Goal: Task Accomplishment & Management: Use online tool/utility

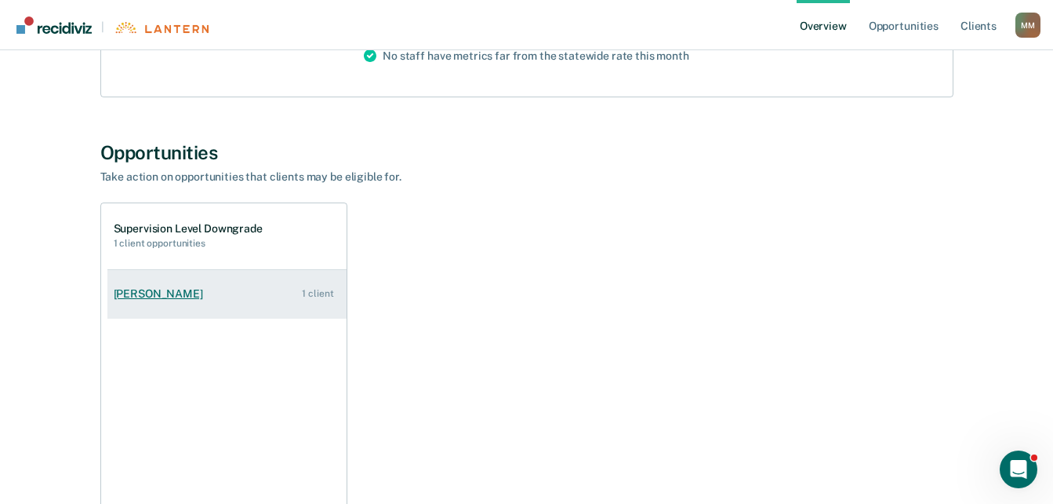
scroll to position [314, 0]
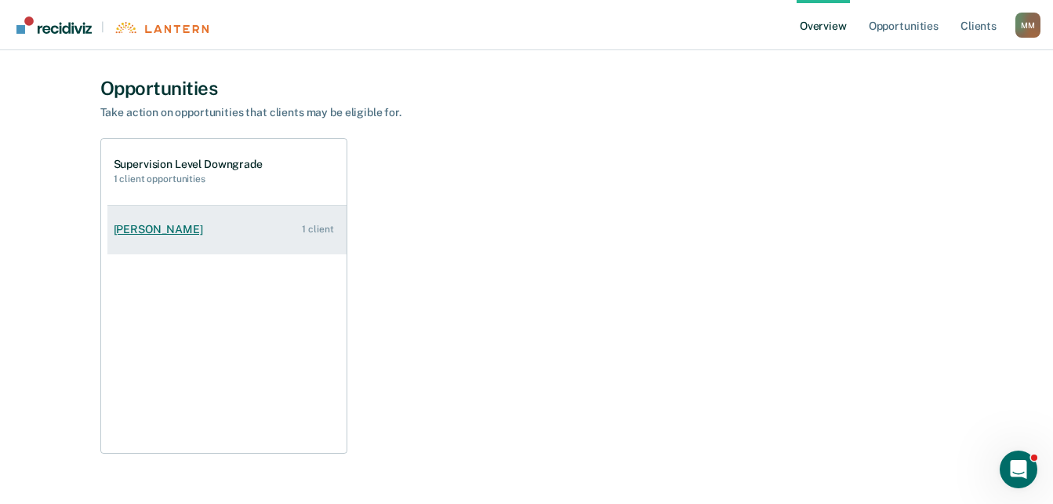
click at [162, 230] on div "[PERSON_NAME]" at bounding box center [162, 229] width 96 height 13
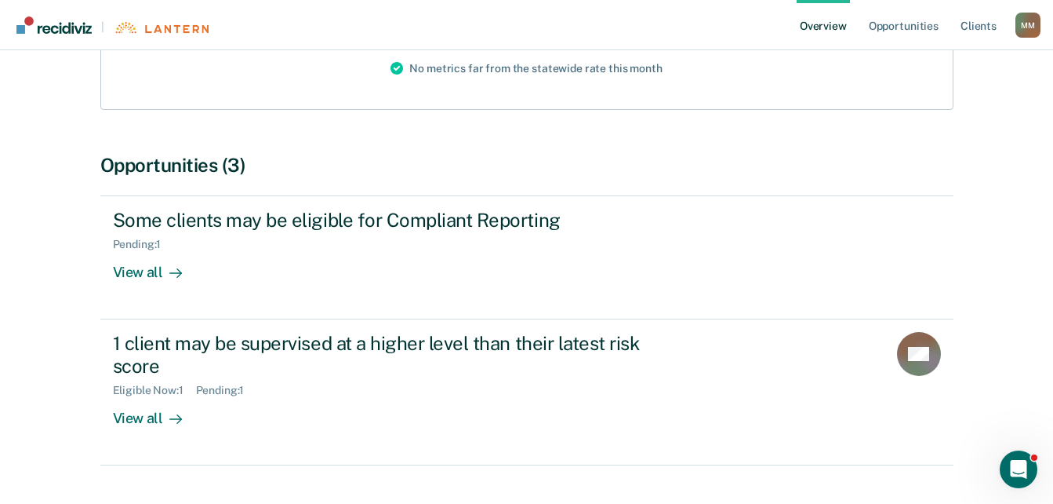
scroll to position [273, 0]
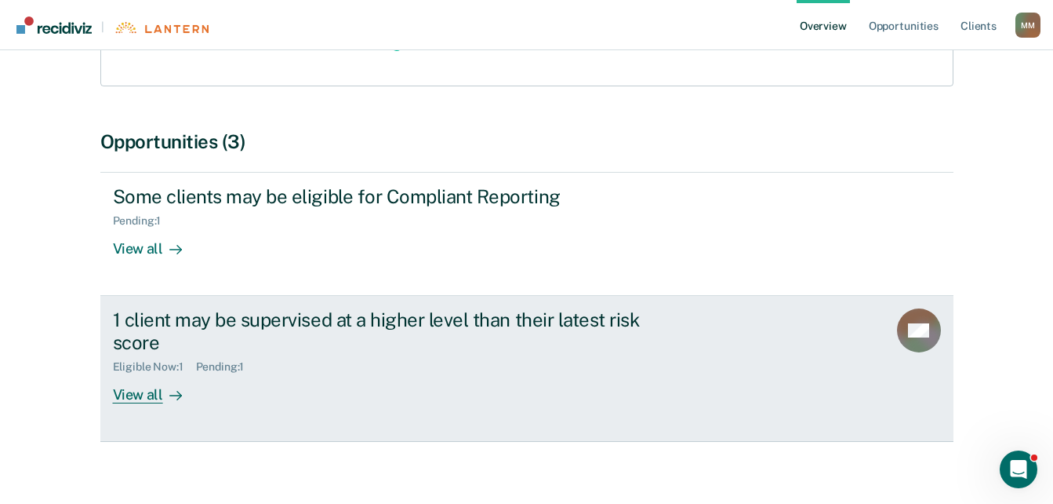
click at [159, 381] on div "View all" at bounding box center [157, 388] width 88 height 31
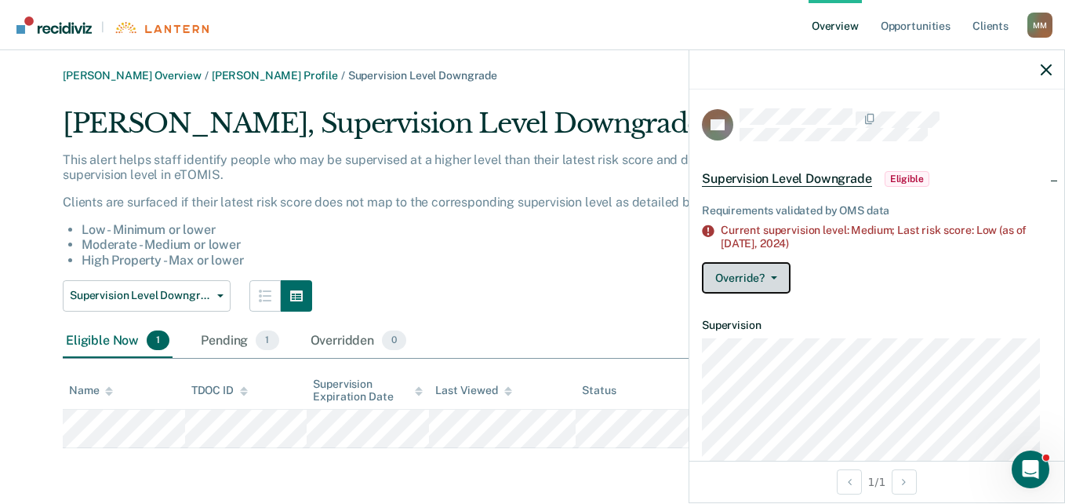
click at [763, 285] on button "Override?" at bounding box center [746, 277] width 89 height 31
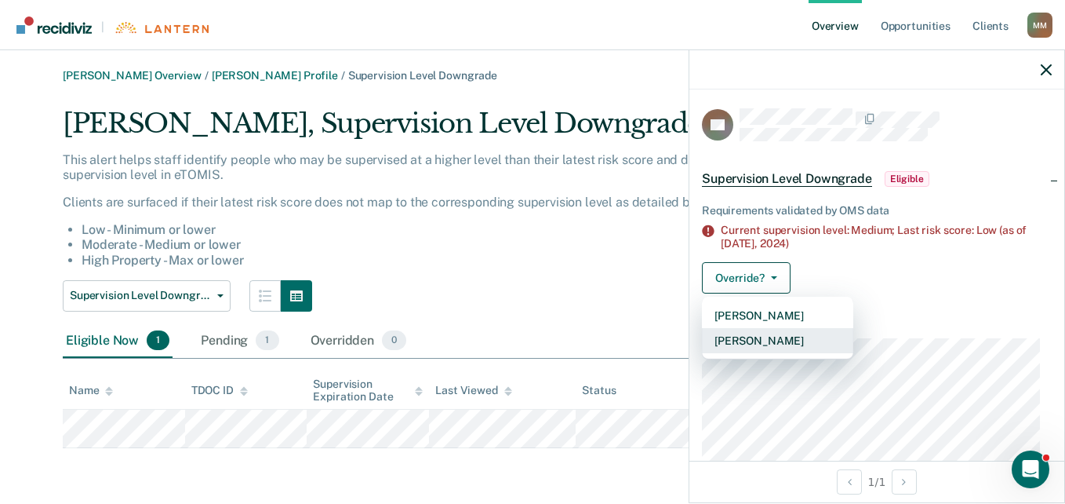
click at [752, 338] on button "[PERSON_NAME]" at bounding box center [777, 340] width 151 height 25
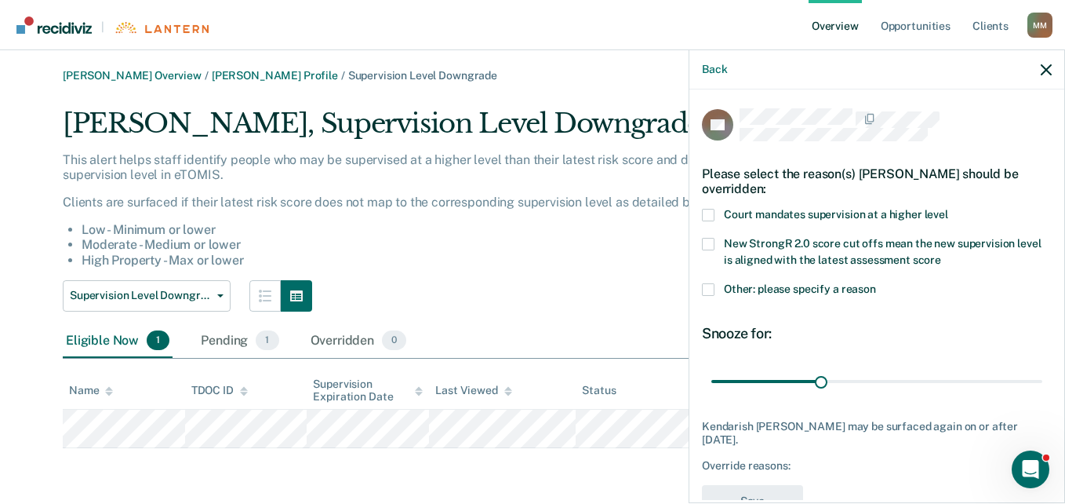
click at [1040, 67] on div "Back" at bounding box center [876, 69] width 375 height 39
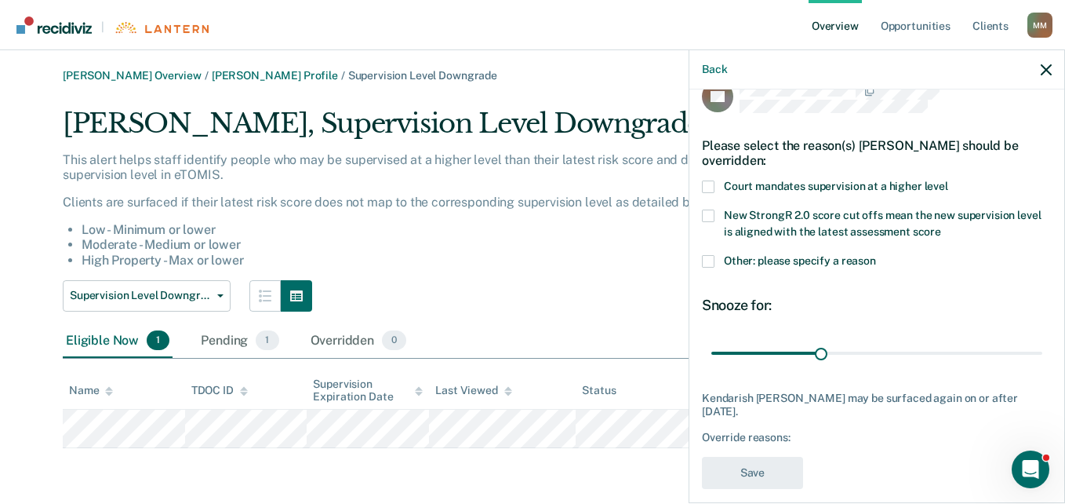
scroll to position [44, 0]
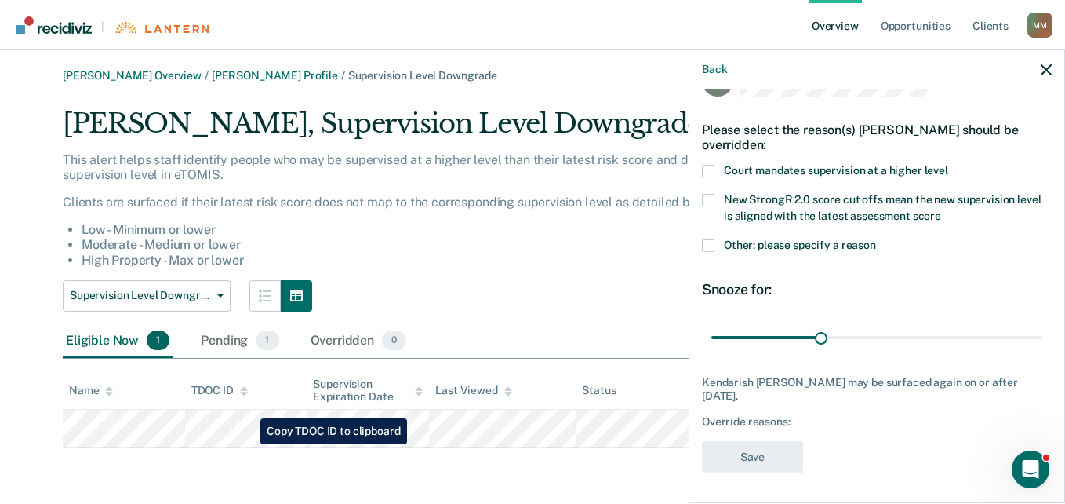
click at [244, 456] on main "[PERSON_NAME] Overview / [PERSON_NAME] Profile / Supervision Level Downgrade [P…" at bounding box center [532, 276] width 1065 height 453
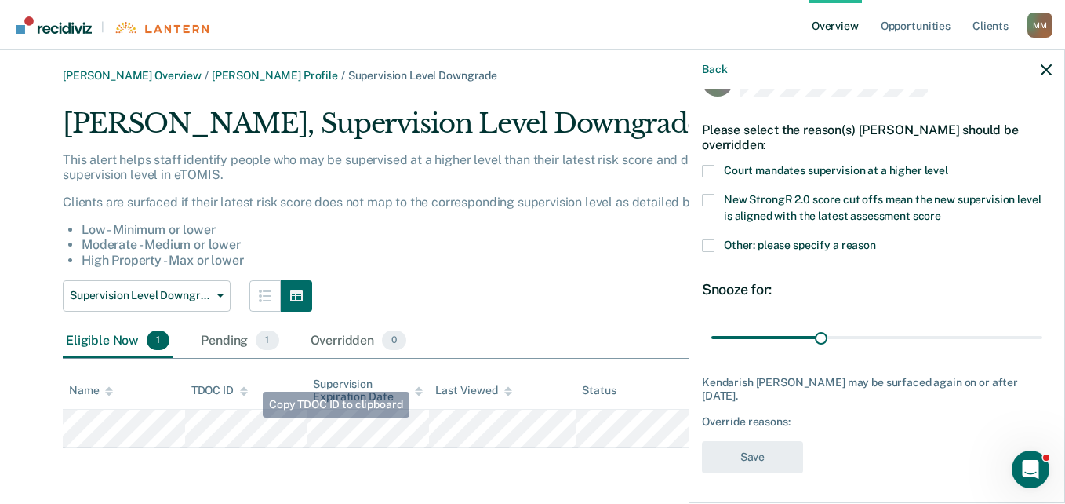
click at [455, 297] on div "Supervision Level Downgrade Supervision Level Downgrade Compliant Reporting" at bounding box center [462, 295] width 799 height 31
click at [85, 333] on div "Eligible Now 1" at bounding box center [118, 341] width 110 height 35
click at [87, 343] on div "Eligible Now 1" at bounding box center [118, 341] width 110 height 35
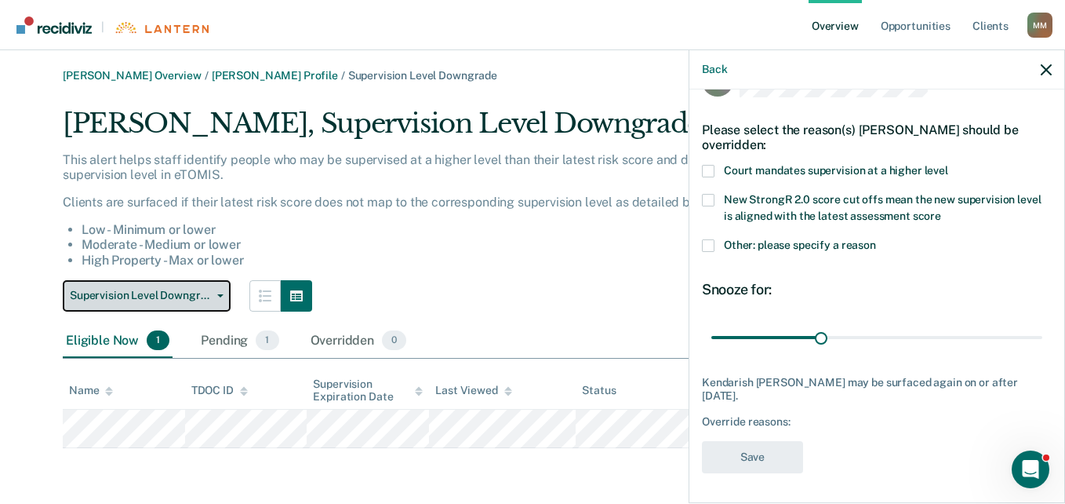
click at [118, 306] on button "Supervision Level Downgrade" at bounding box center [147, 295] width 168 height 31
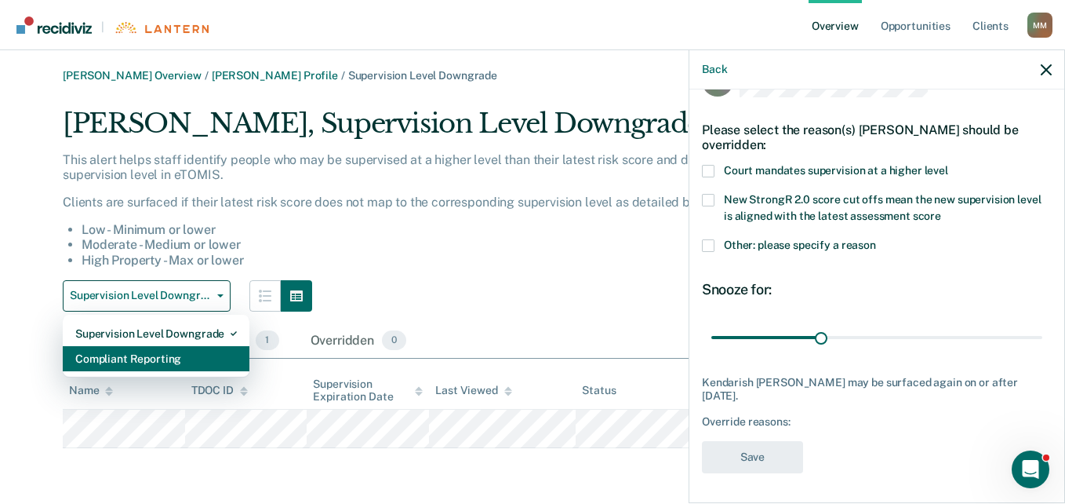
click at [118, 355] on div "Compliant Reporting" at bounding box center [156, 358] width 162 height 25
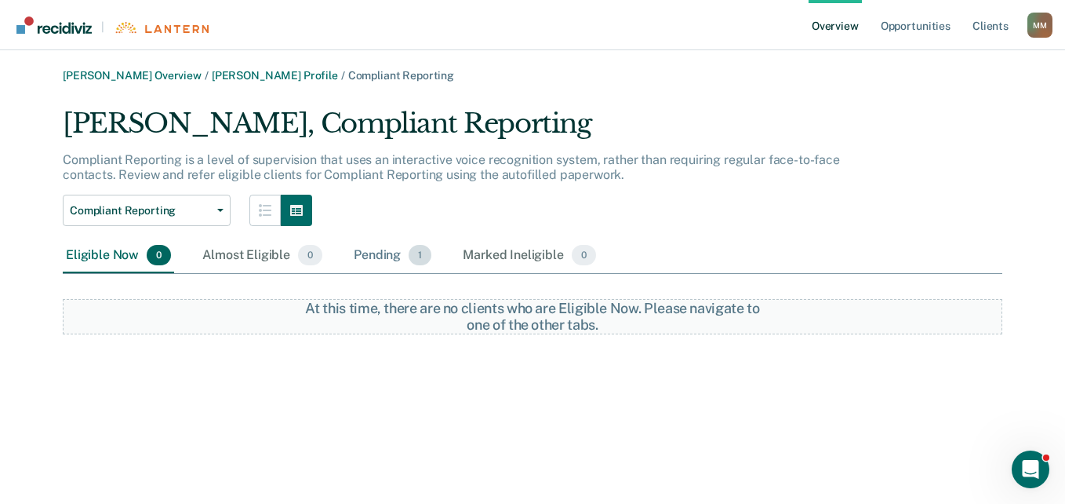
click at [377, 259] on div "Pending 1" at bounding box center [393, 255] width 84 height 35
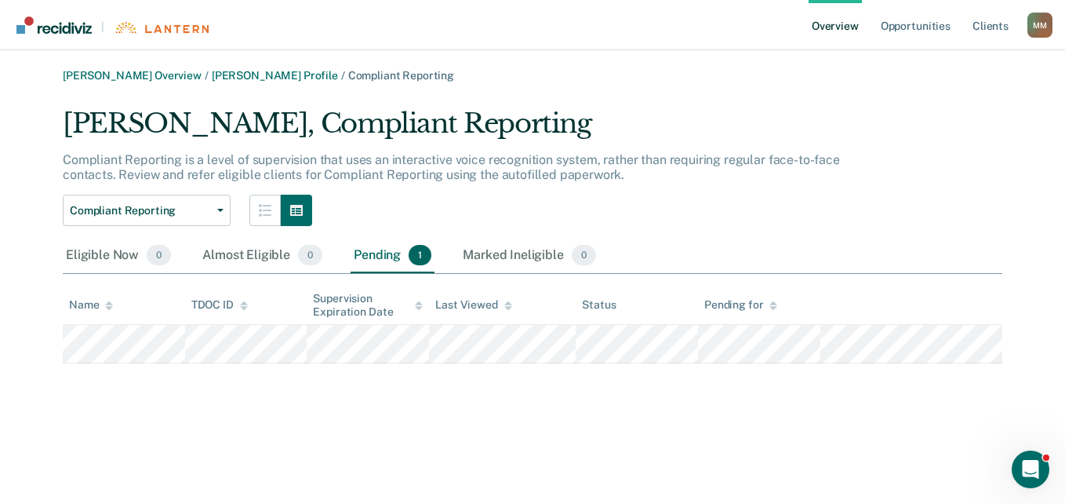
click at [465, 435] on div "[PERSON_NAME] Overview / [PERSON_NAME] Profile / Compliant Reporting [PERSON_NA…" at bounding box center [532, 261] width 1027 height 384
